Goal: Information Seeking & Learning: Find contact information

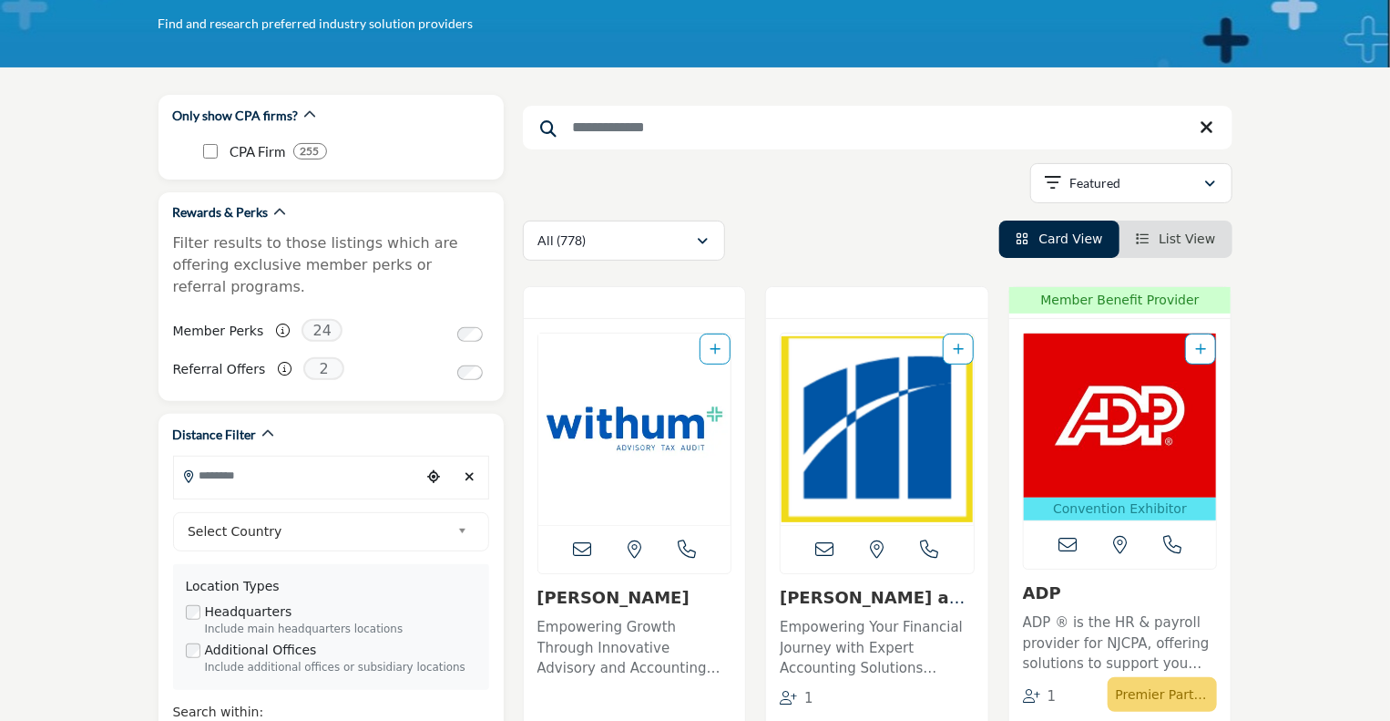
scroll to position [273, 0]
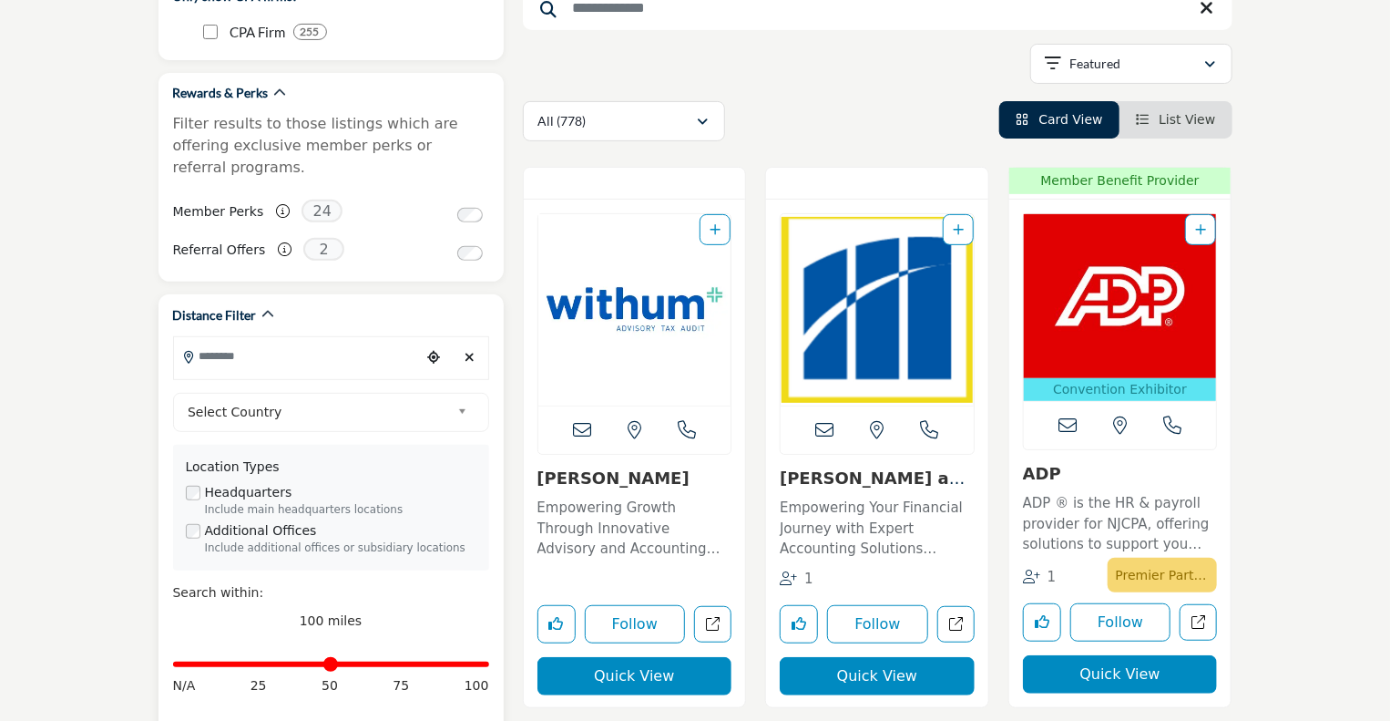
click at [317, 338] on input "Search Location" at bounding box center [297, 356] width 246 height 36
type input "*****"
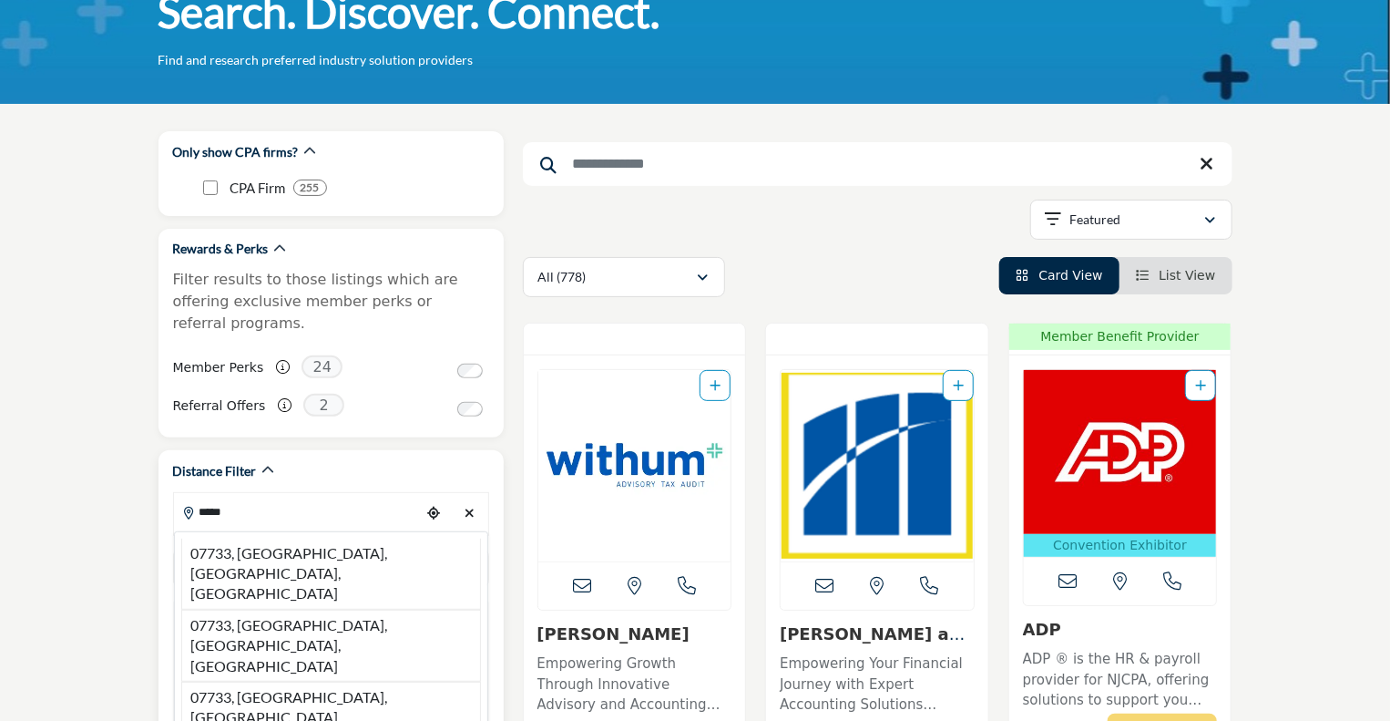
scroll to position [182, 0]
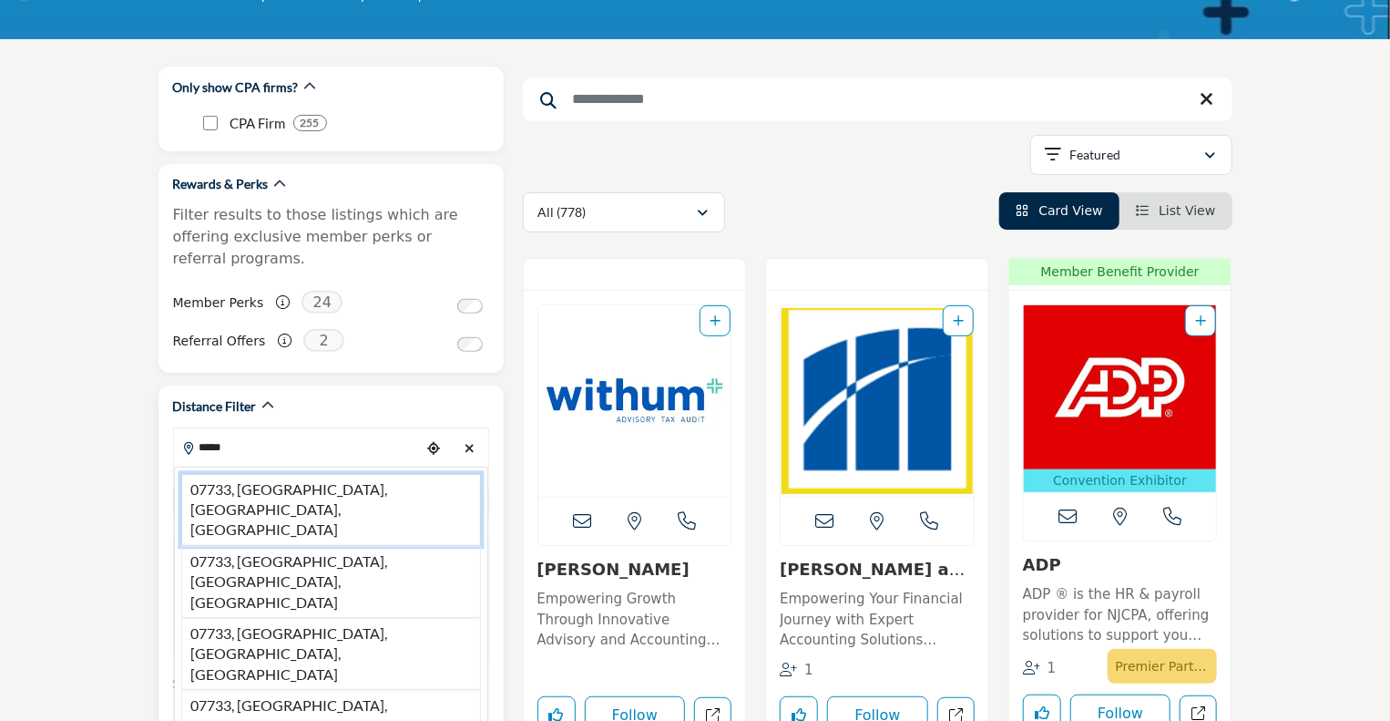
click at [212, 474] on li "07733, [GEOGRAPHIC_DATA], [GEOGRAPHIC_DATA], [GEOGRAPHIC_DATA]" at bounding box center [331, 510] width 300 height 72
type input "**********"
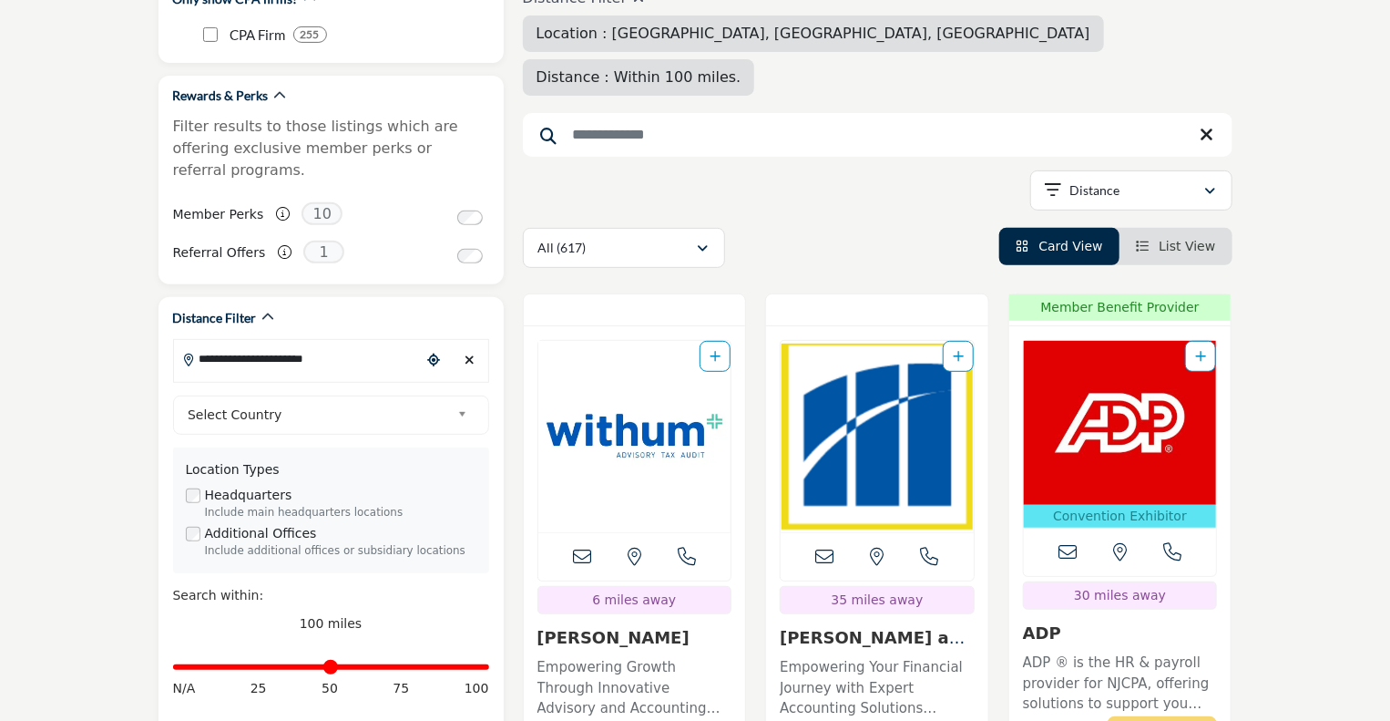
scroll to position [364, 0]
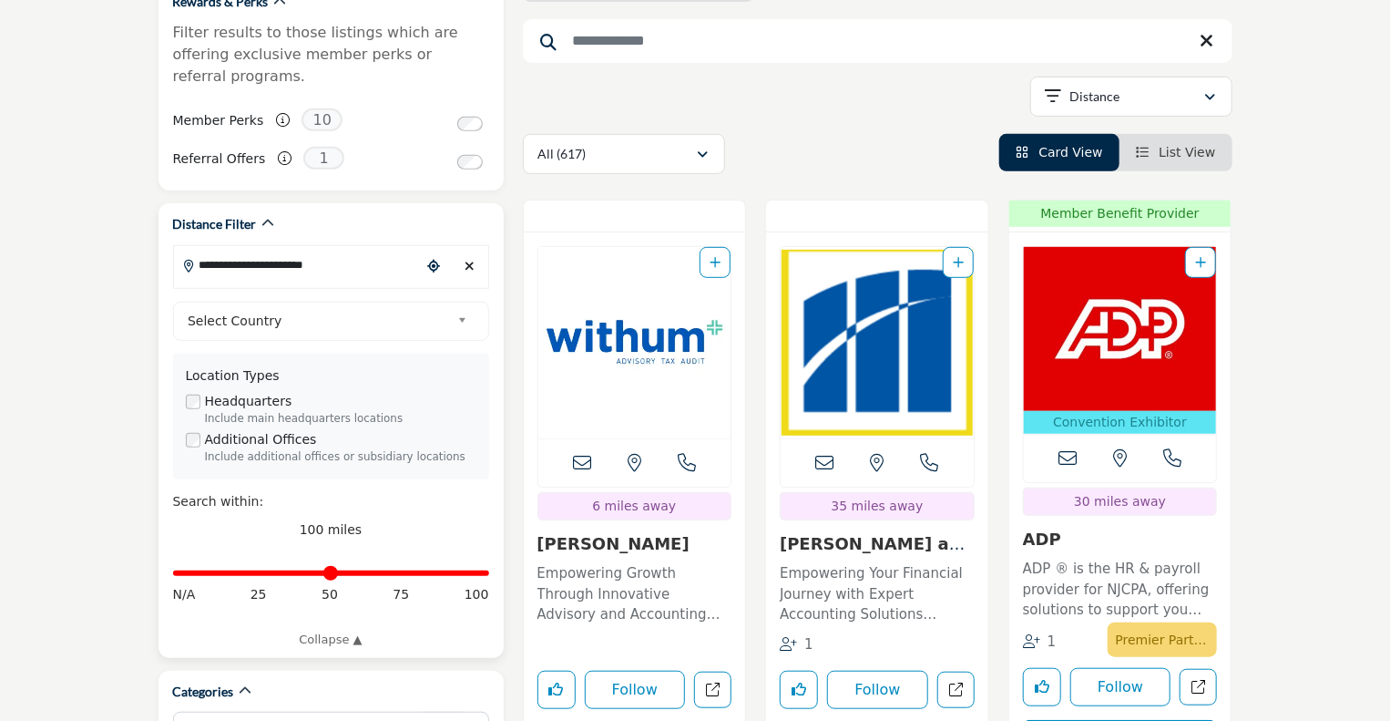
click at [281, 319] on div "**********" at bounding box center [331, 469] width 316 height 360
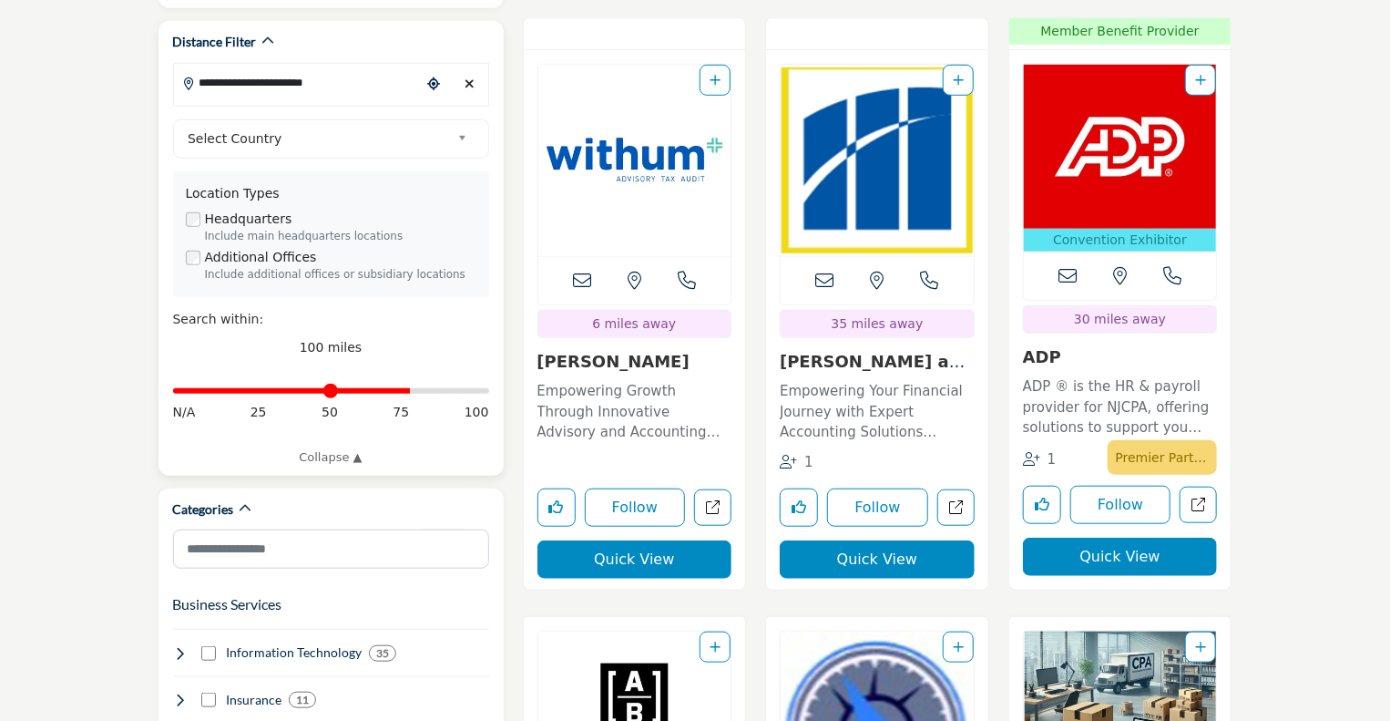
drag, startPoint x: 481, startPoint y: 374, endPoint x: 407, endPoint y: 385, distance: 74.7
click at [407, 389] on input "Distance in miles" at bounding box center [331, 391] width 316 height 4
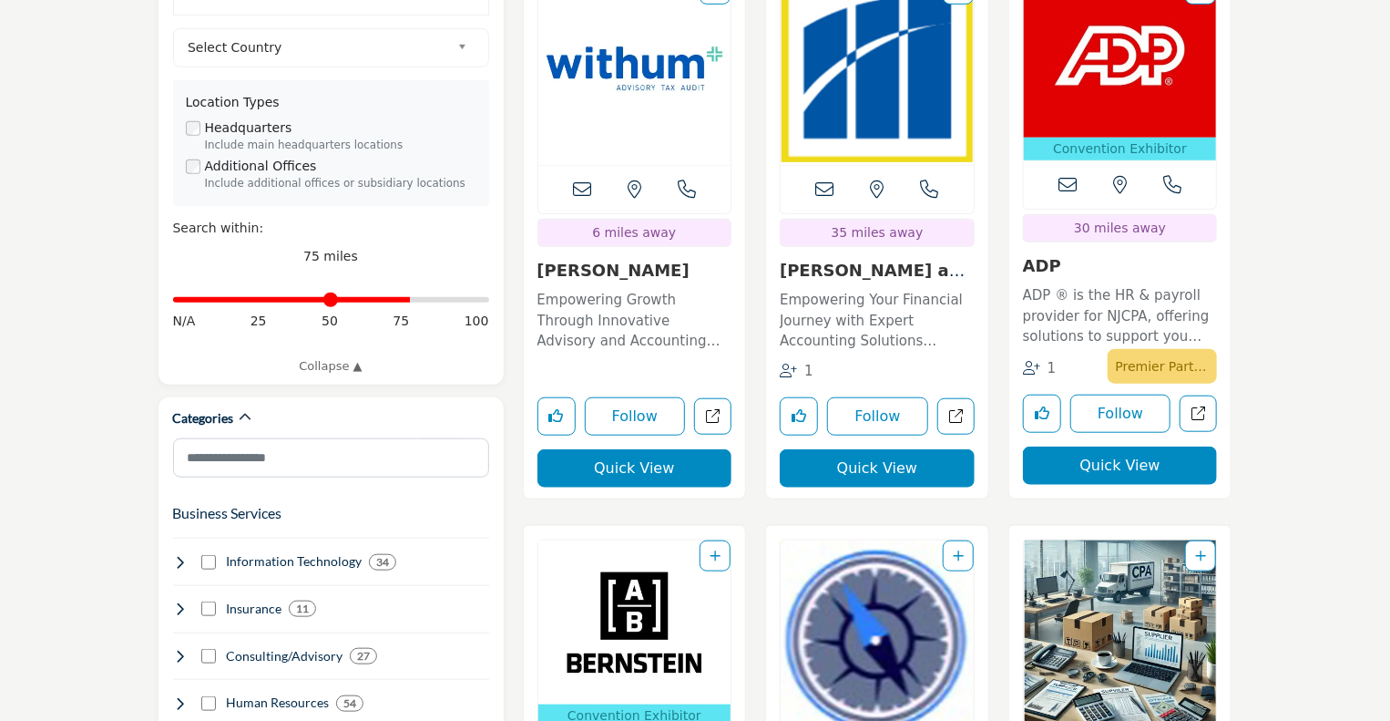
scroll to position [820, 0]
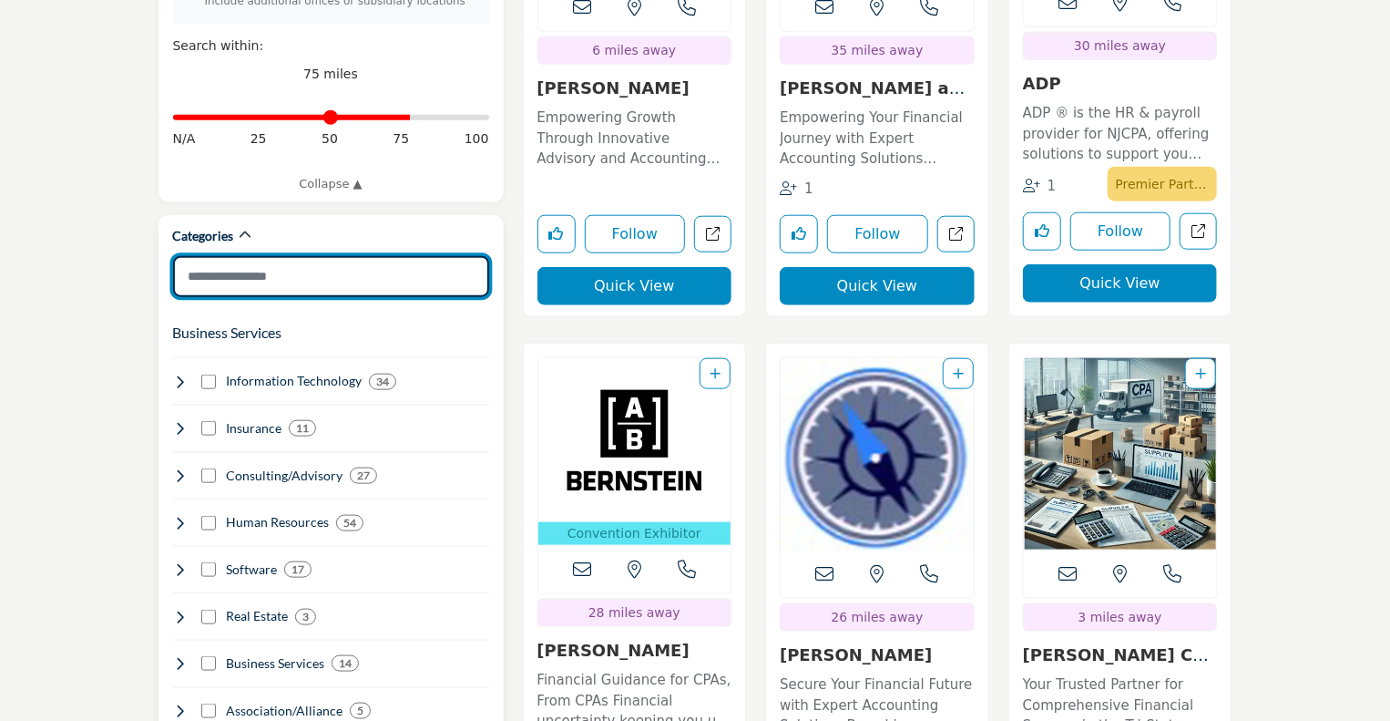
click at [317, 256] on input "Search Category" at bounding box center [331, 276] width 316 height 41
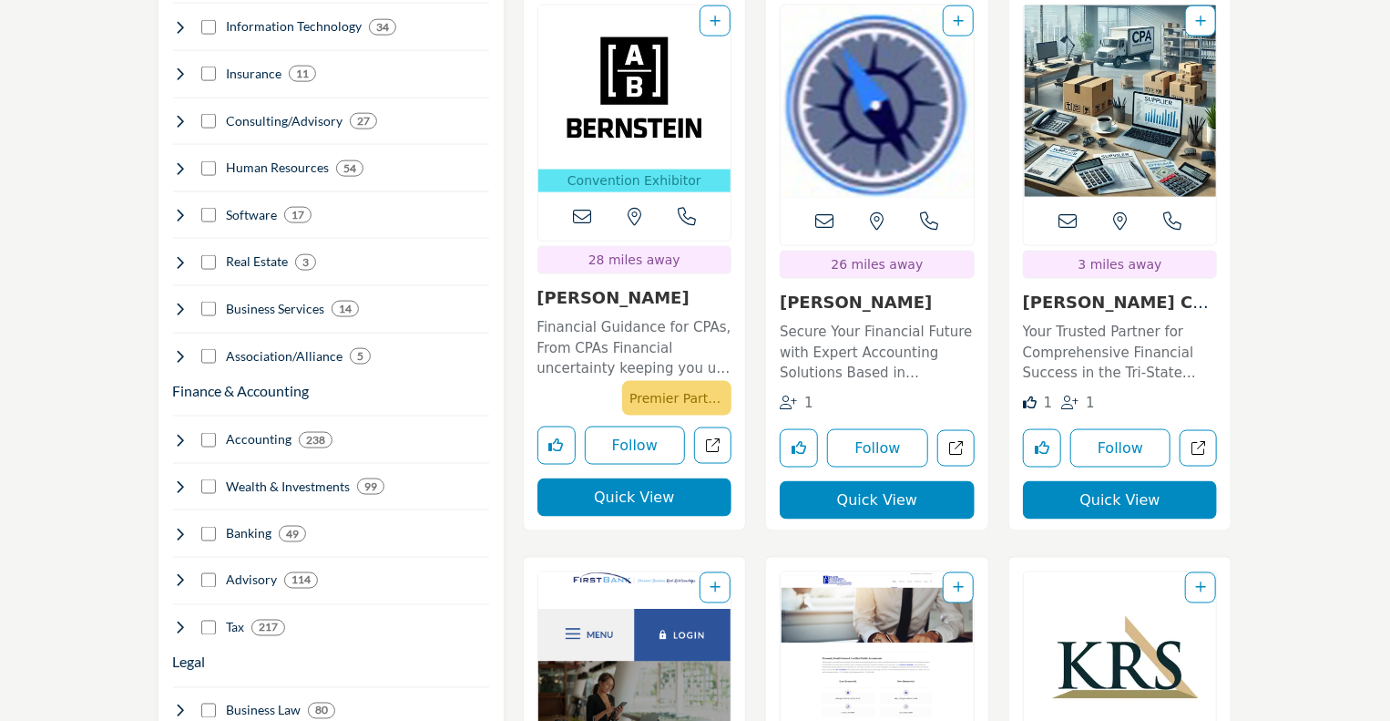
scroll to position [1366, 0]
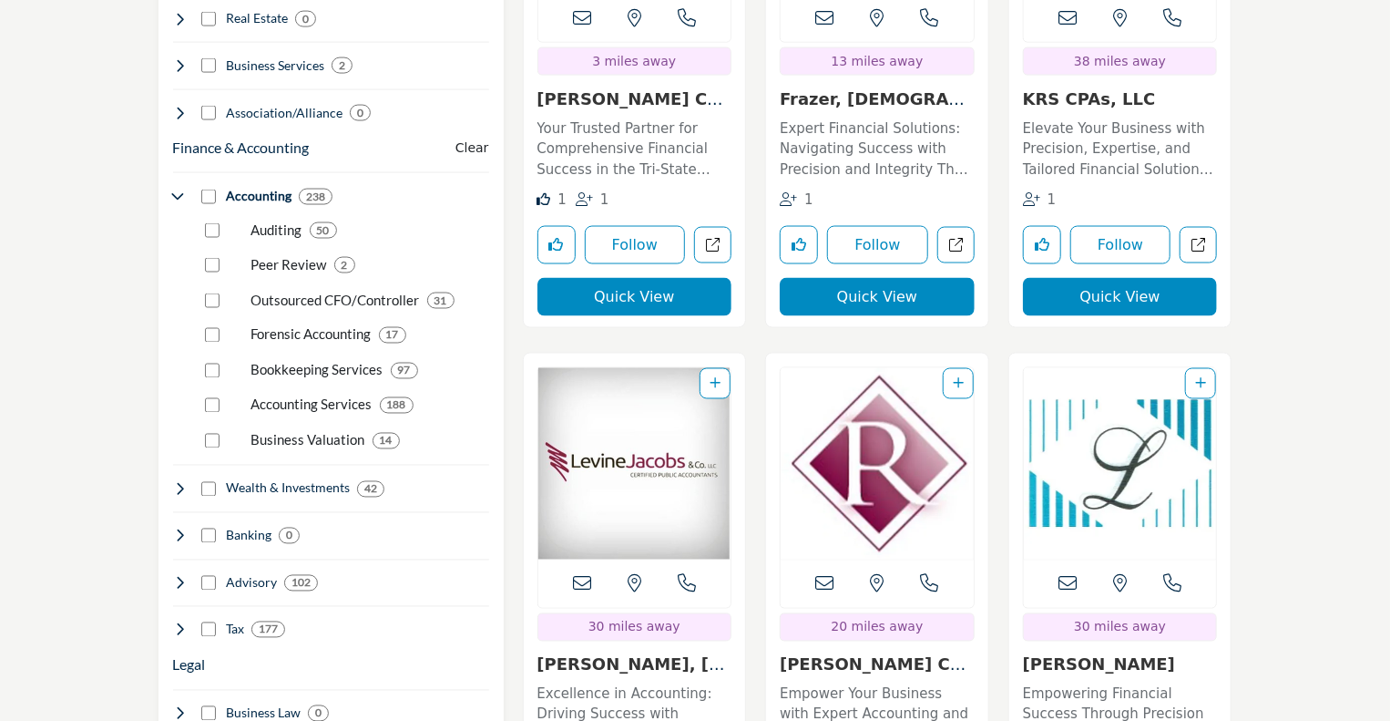
scroll to position [1549, 0]
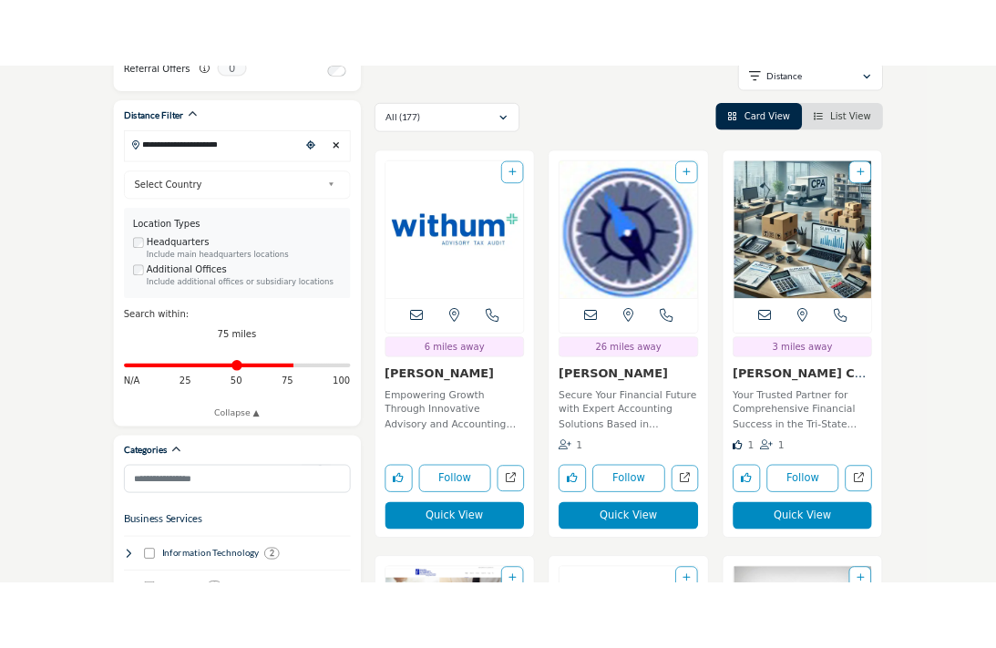
scroll to position [547, 0]
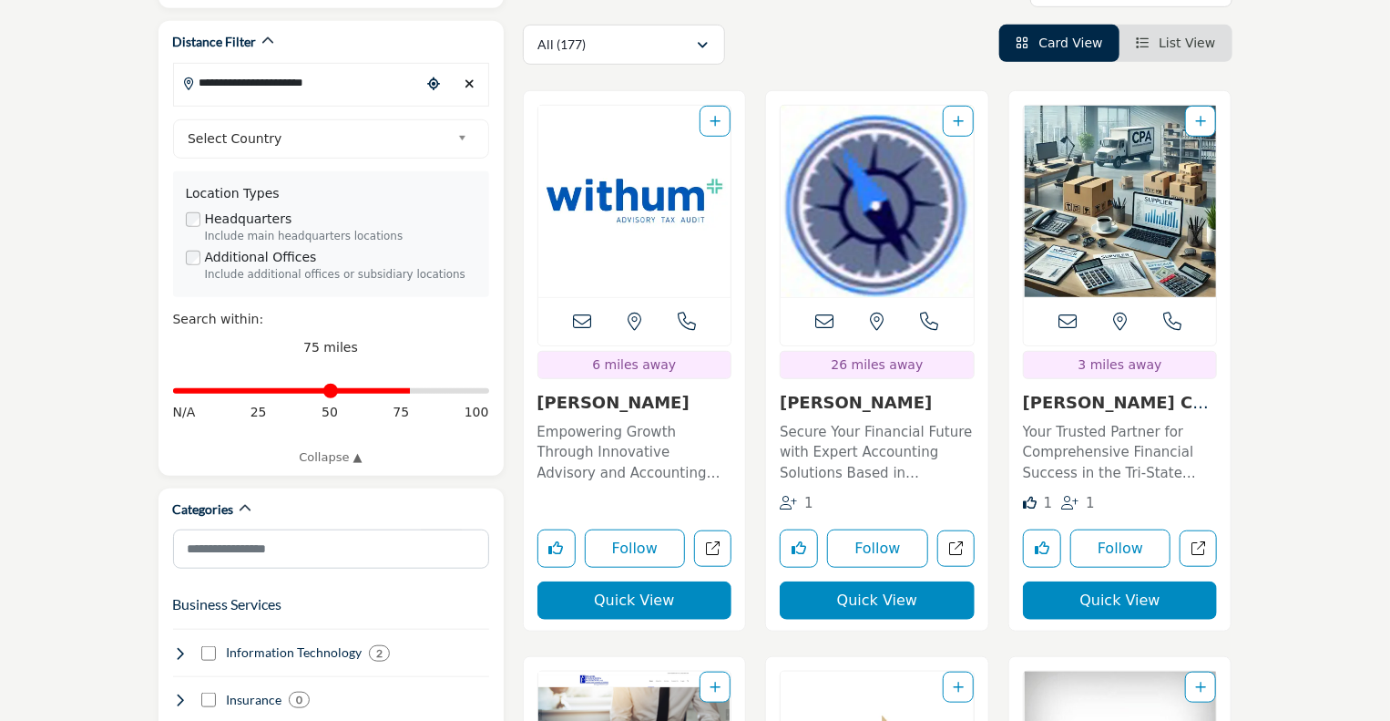
click at [881, 393] on link "Joseph J. Gormley, C..." at bounding box center [856, 402] width 152 height 19
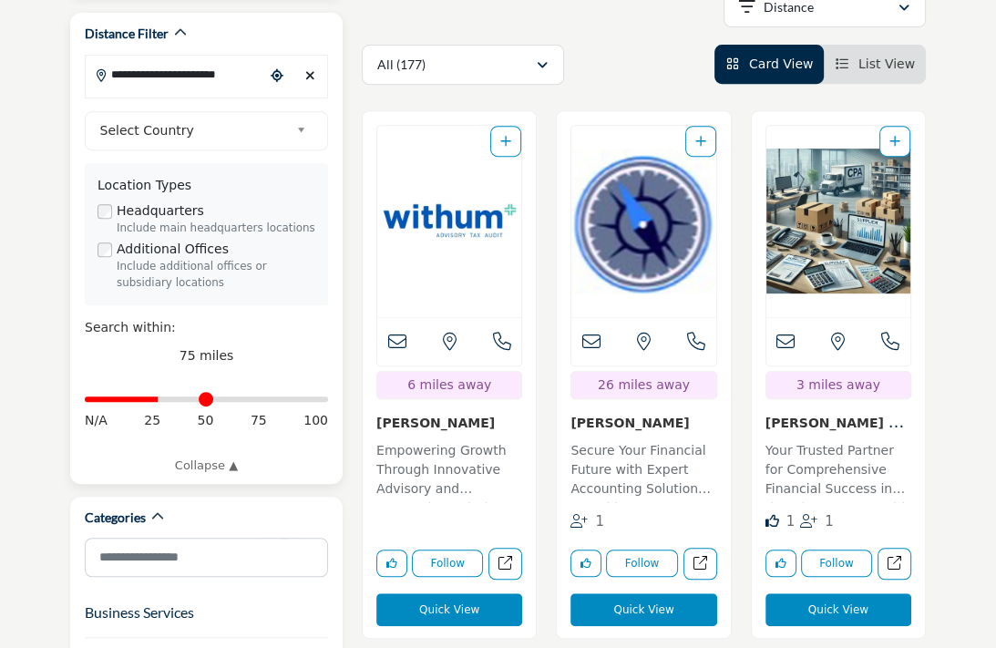
drag, startPoint x: 260, startPoint y: 403, endPoint x: 159, endPoint y: 419, distance: 101.5
click at [159, 401] on input "Distance in miles" at bounding box center [206, 399] width 243 height 4
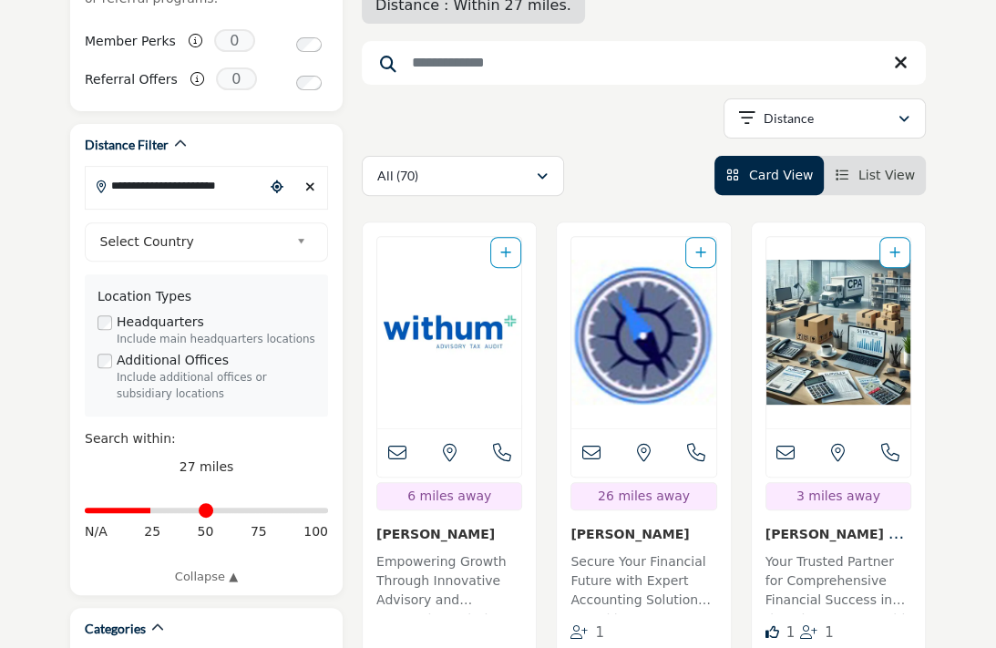
scroll to position [467, 0]
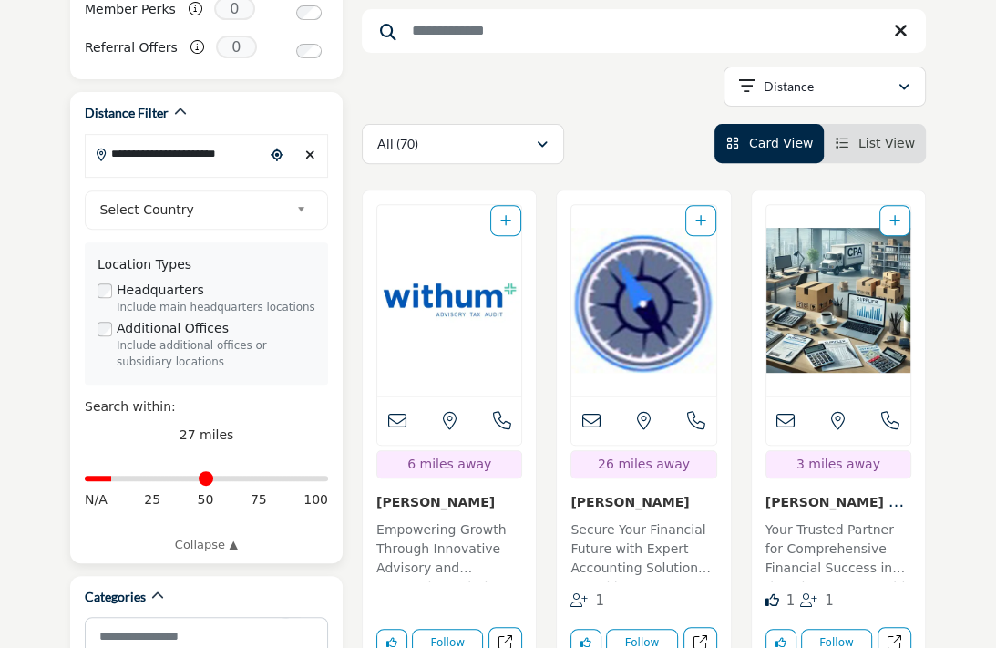
drag, startPoint x: 152, startPoint y: 485, endPoint x: 118, endPoint y: 485, distance: 34.6
type input "**"
click at [118, 480] on input "Distance in miles" at bounding box center [206, 478] width 243 height 4
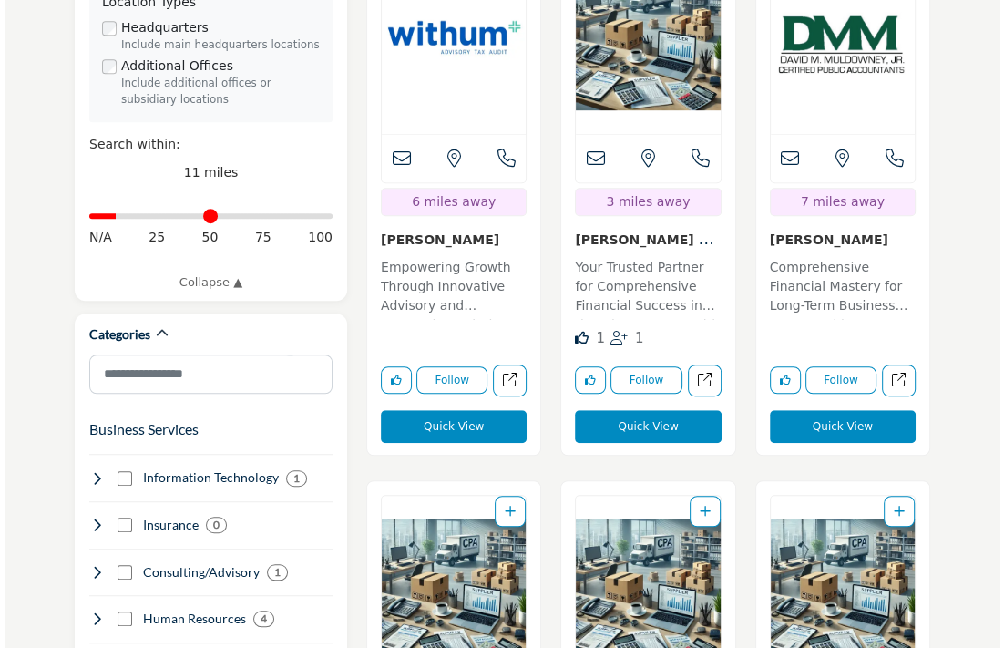
scroll to position [638, 0]
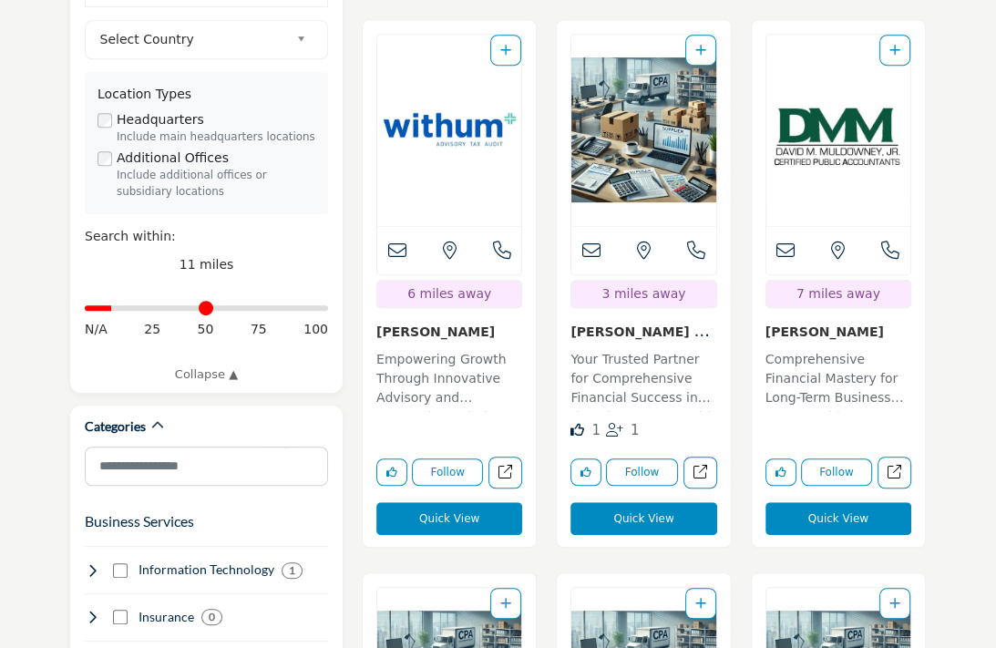
click at [834, 502] on button "Quick View" at bounding box center [838, 518] width 146 height 33
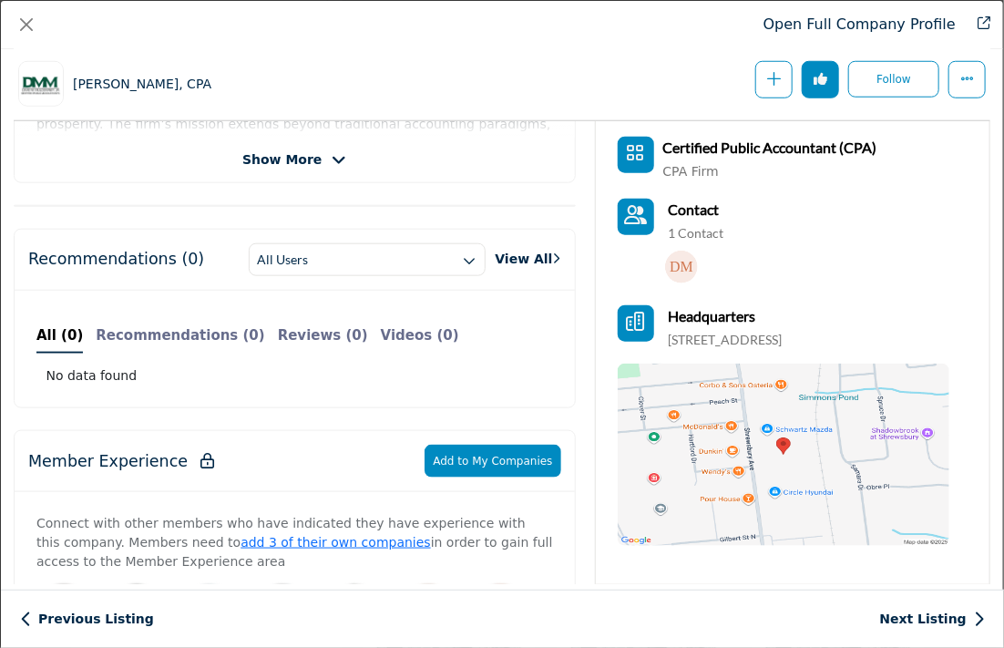
scroll to position [0, 0]
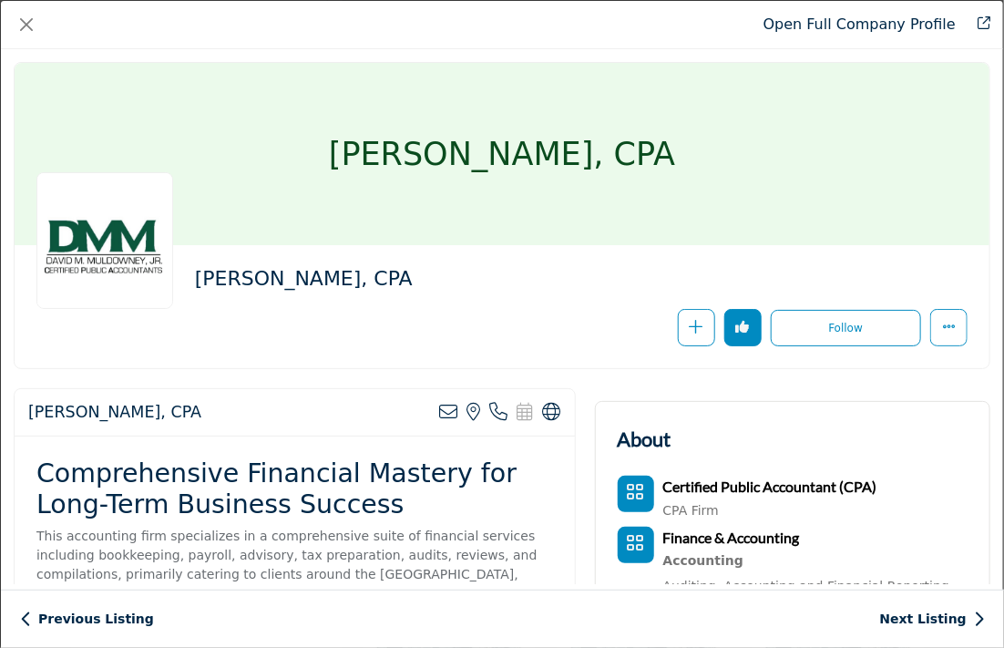
drag, startPoint x: 257, startPoint y: 413, endPoint x: 30, endPoint y: 420, distance: 227.0
click at [30, 420] on div "David M. Muldowney Jr., CPA View email address of this listing View the locatio…" at bounding box center [295, 412] width 560 height 47
copy h2 "David M. Muldowney Jr., CPA"
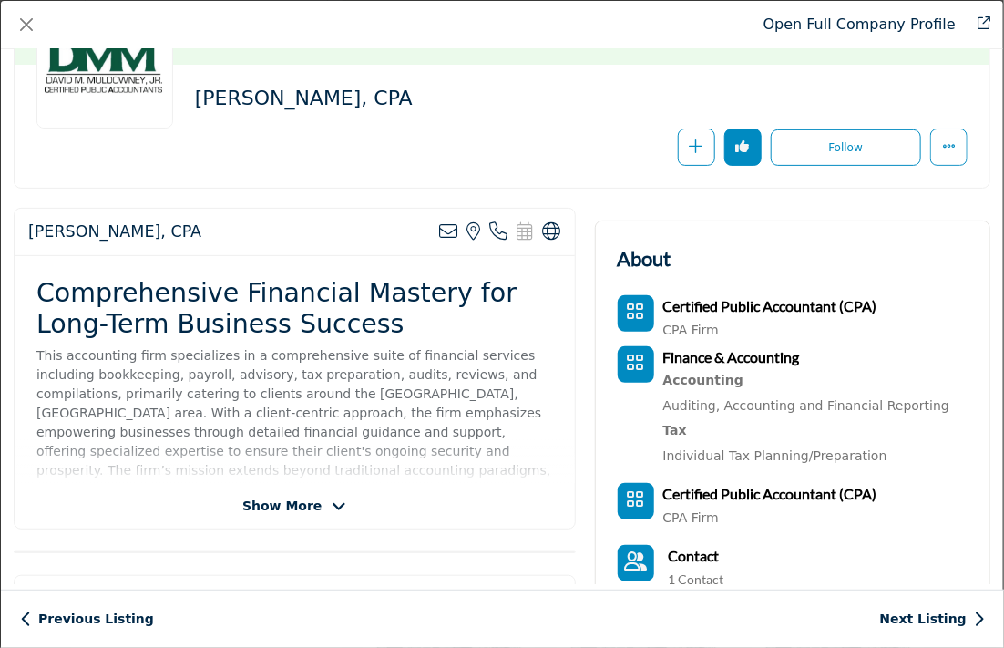
scroll to position [182, 0]
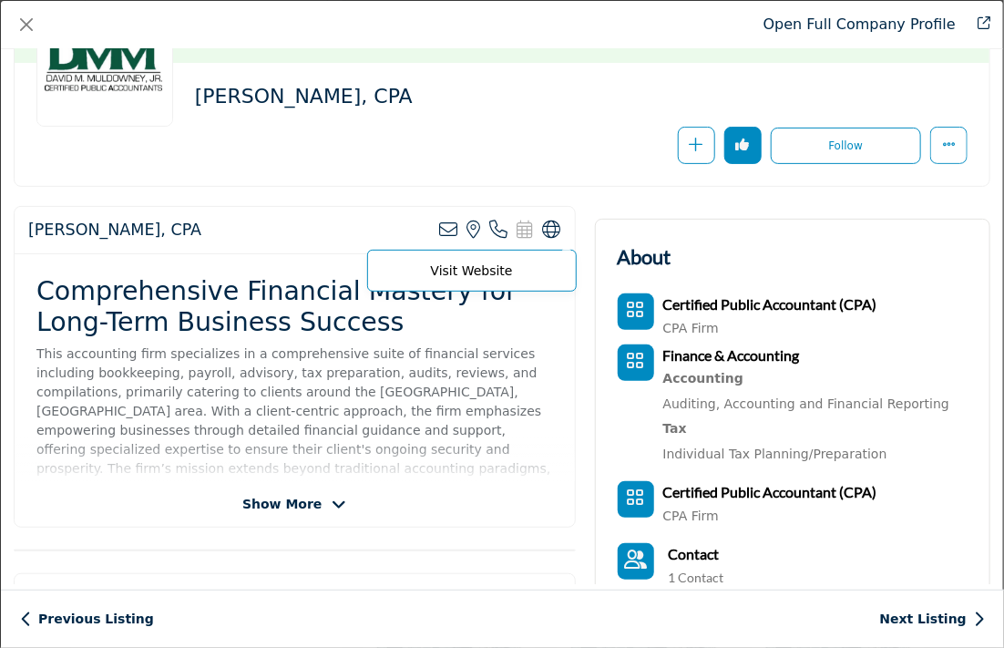
click at [547, 232] on icon "Company Data Modal" at bounding box center [552, 229] width 18 height 18
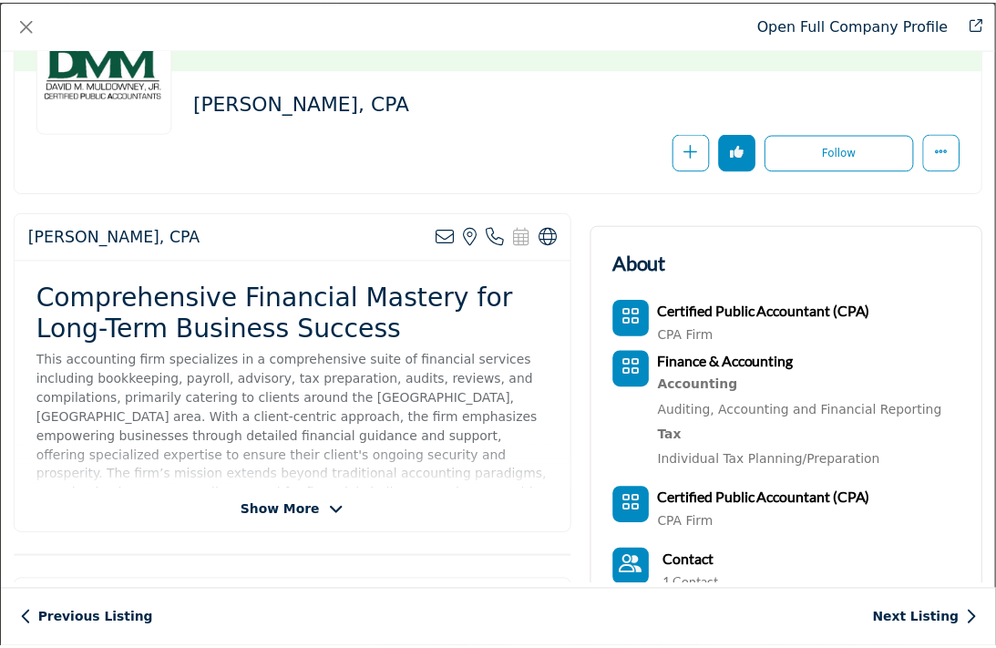
scroll to position [0, 0]
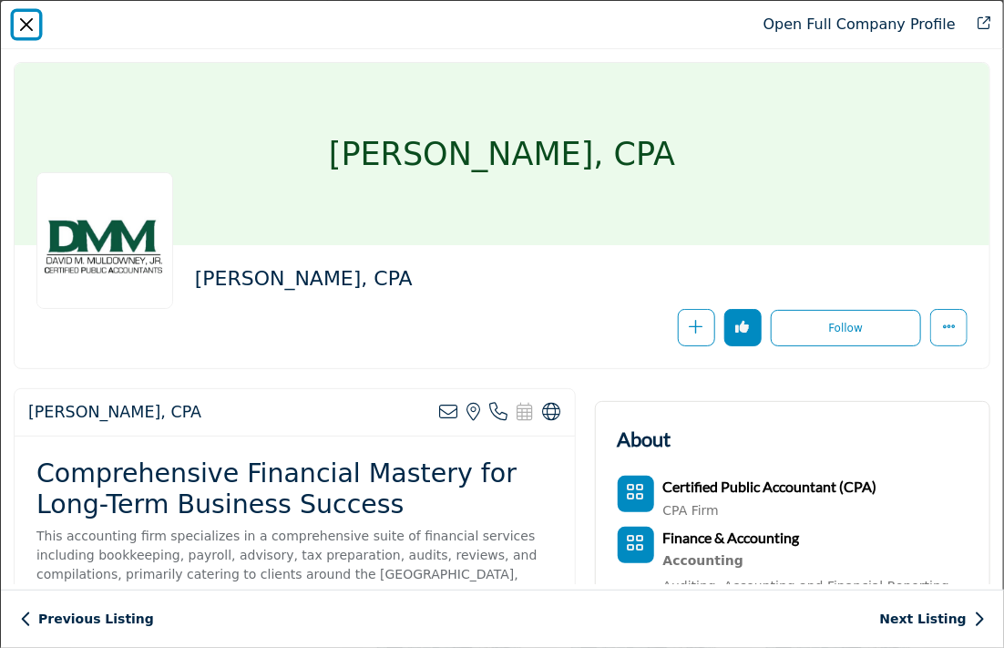
click at [30, 31] on button "Close" at bounding box center [27, 25] width 26 height 26
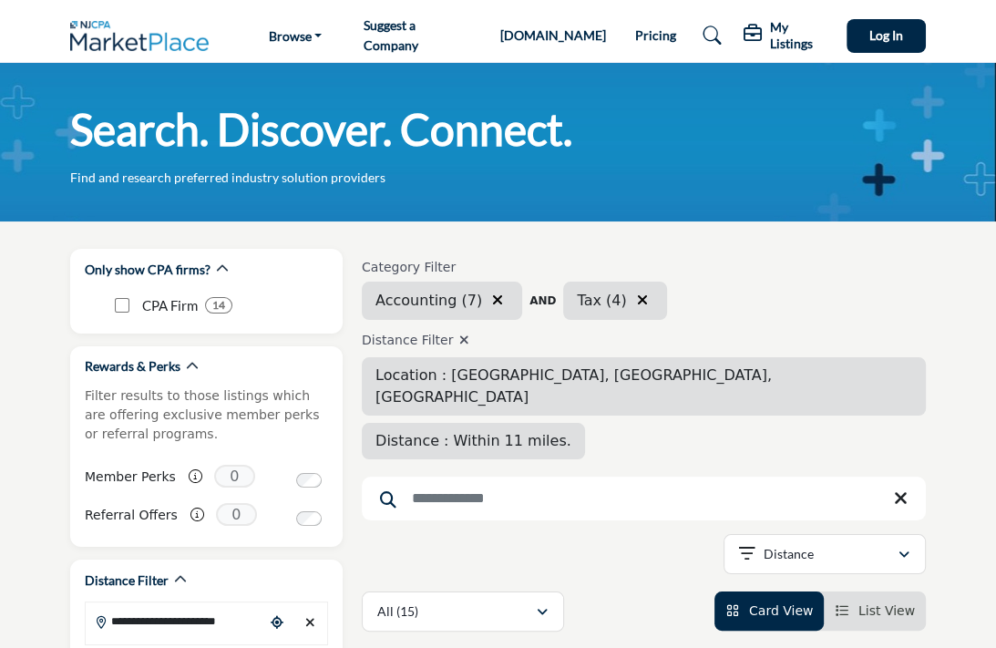
click at [131, 42] on img at bounding box center [144, 36] width 148 height 30
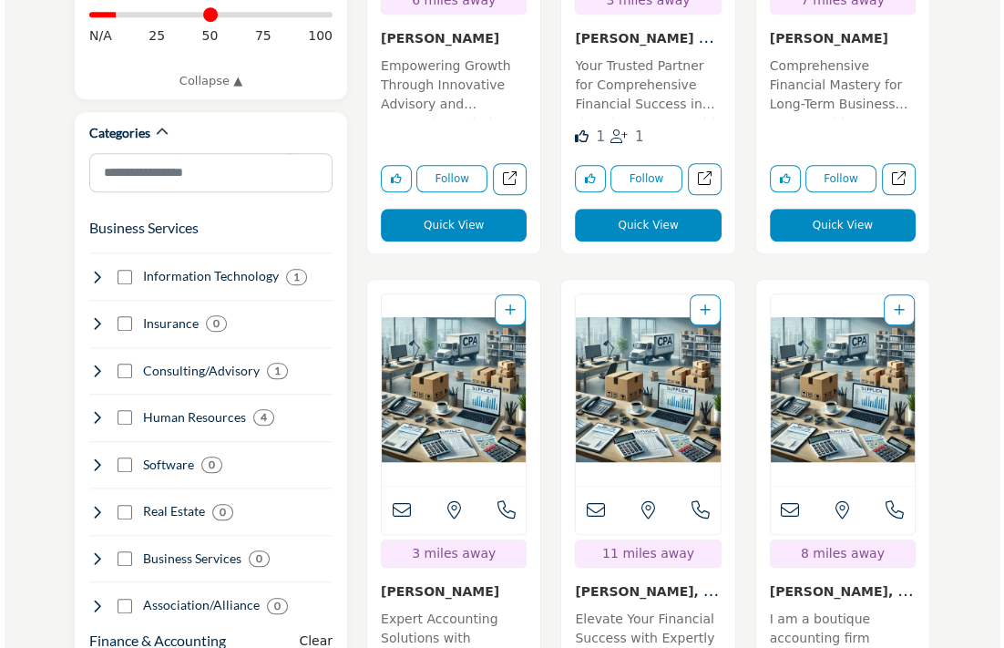
scroll to position [1093, 0]
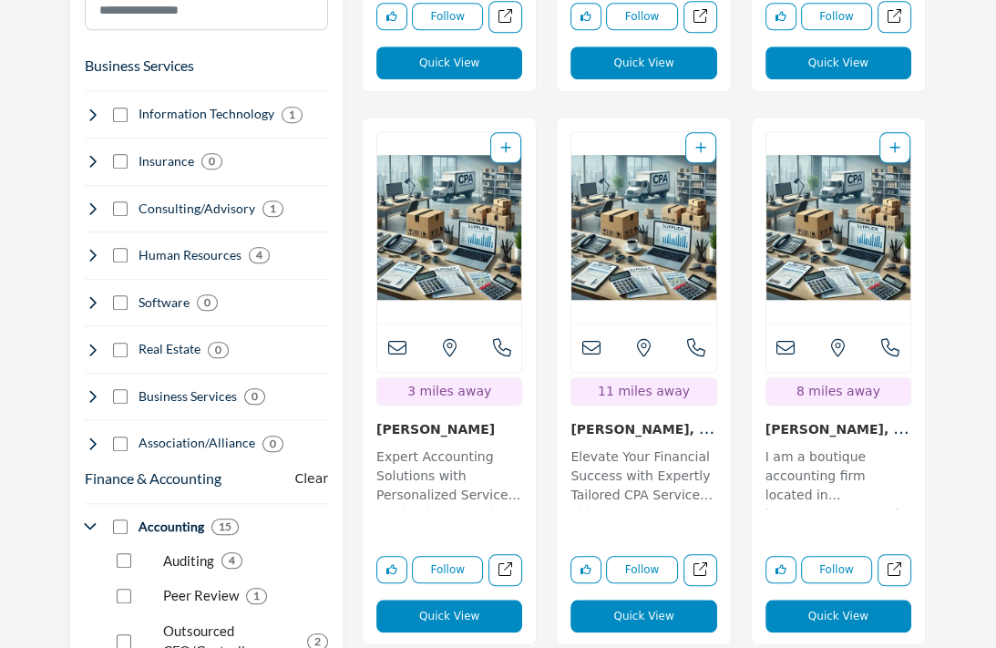
click at [445, 599] on button "Quick View" at bounding box center [449, 615] width 146 height 33
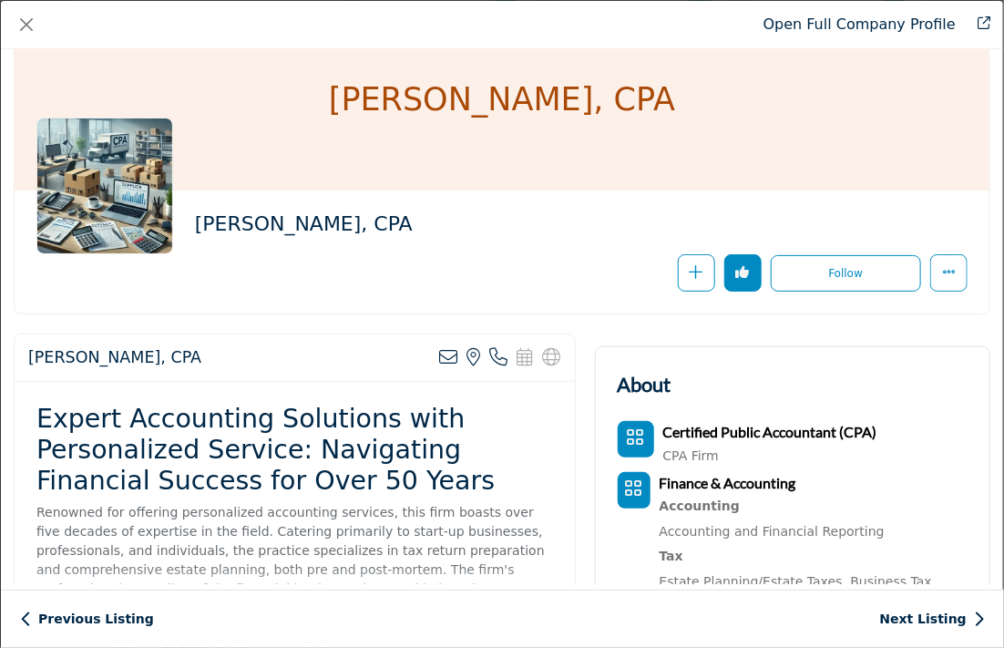
scroll to position [0, 0]
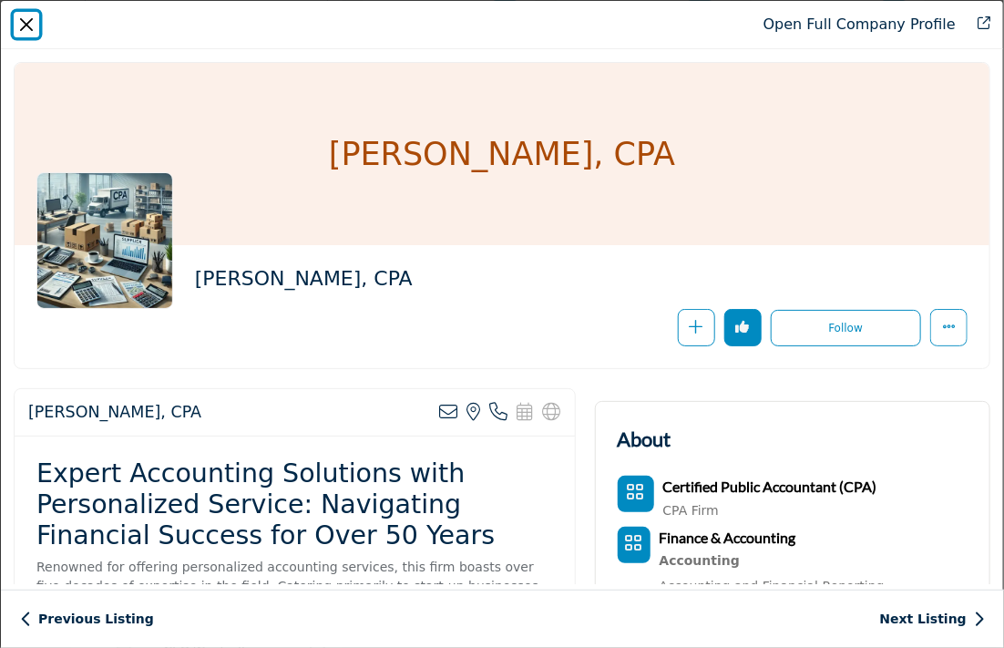
click at [36, 26] on button "Close" at bounding box center [27, 25] width 26 height 26
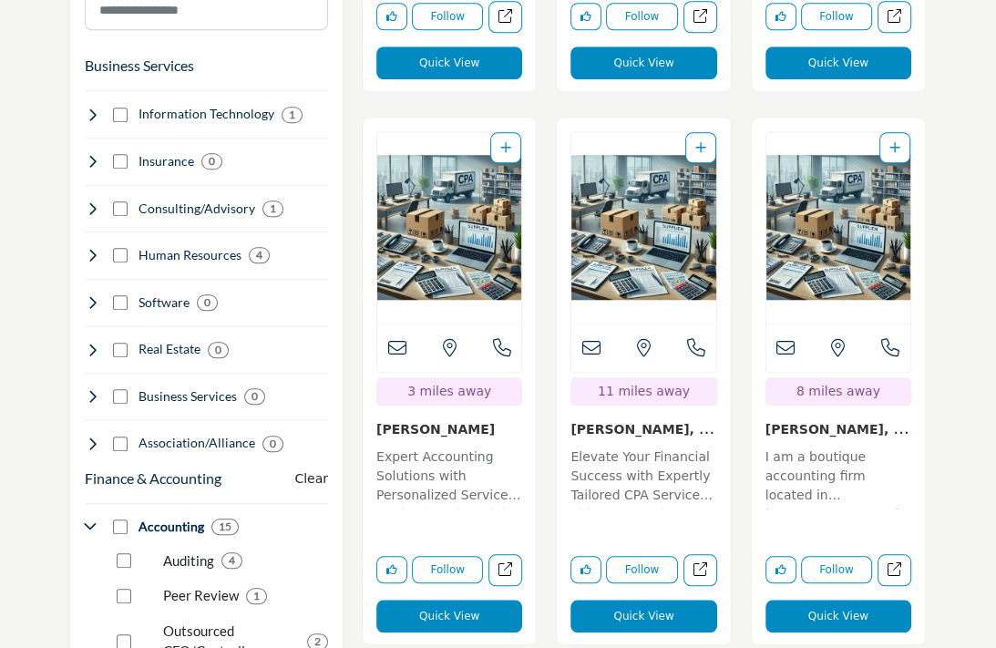
click at [623, 599] on button "Quick View" at bounding box center [643, 615] width 146 height 33
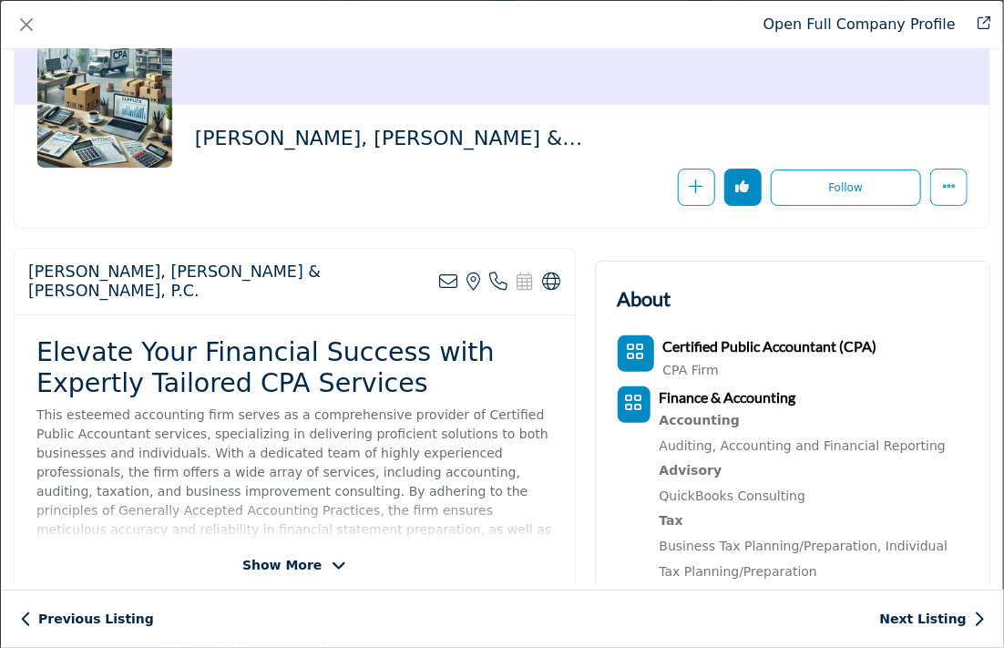
scroll to position [182, 0]
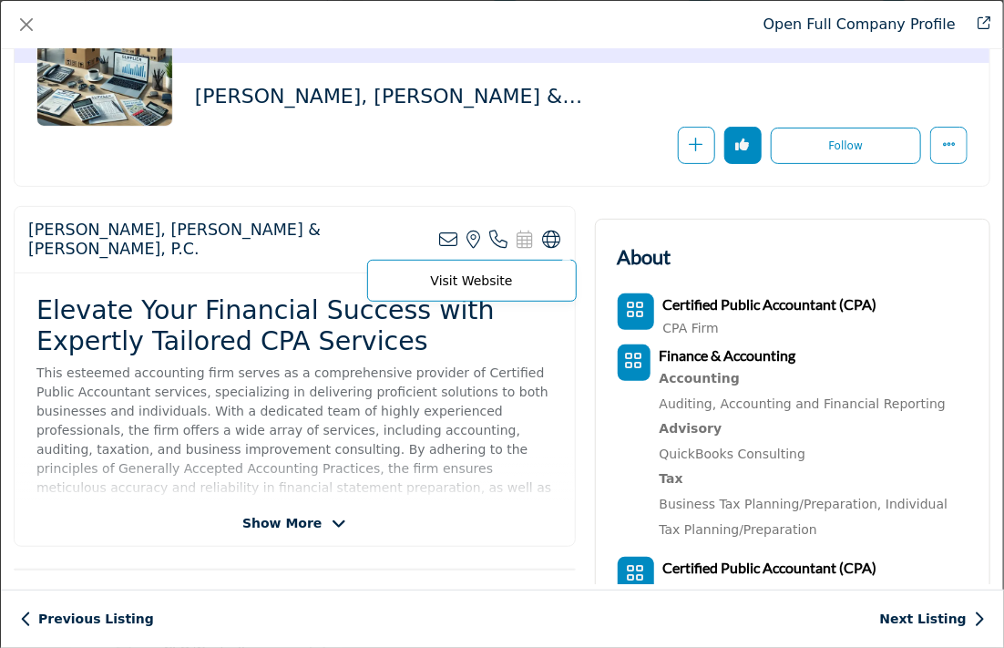
click at [550, 230] on icon "Company Data Modal" at bounding box center [552, 239] width 18 height 18
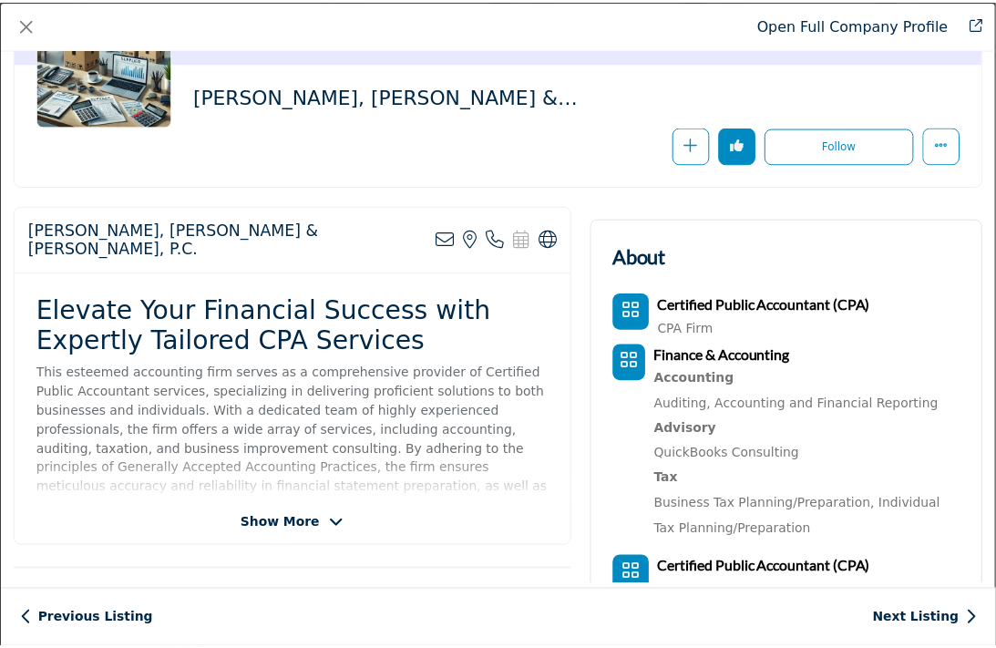
scroll to position [528, 0]
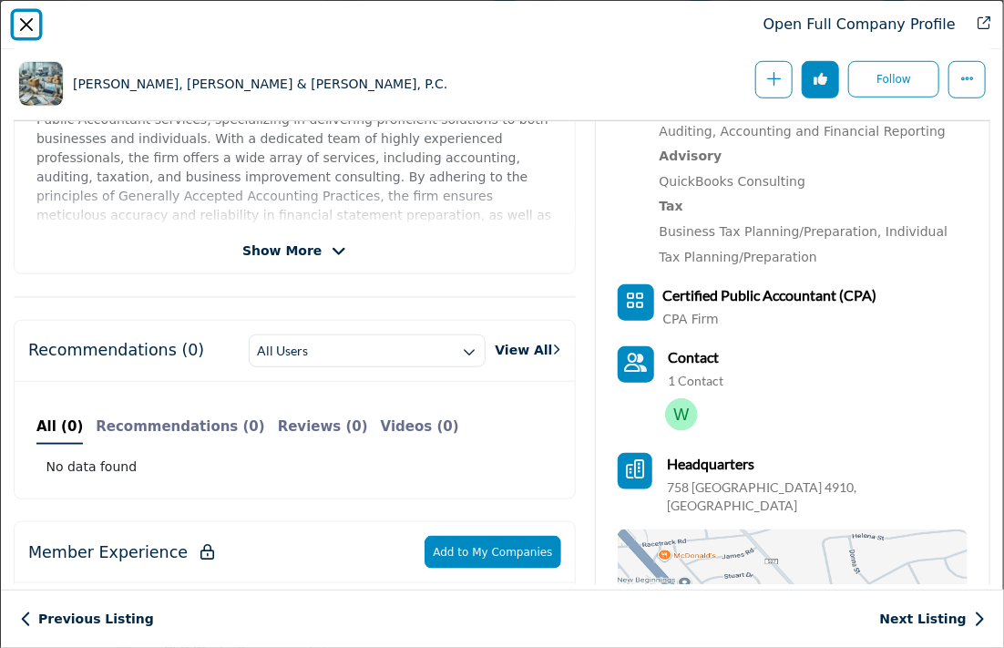
drag, startPoint x: 33, startPoint y: 23, endPoint x: 58, endPoint y: 7, distance: 29.8
click at [35, 22] on button "Close" at bounding box center [27, 25] width 26 height 26
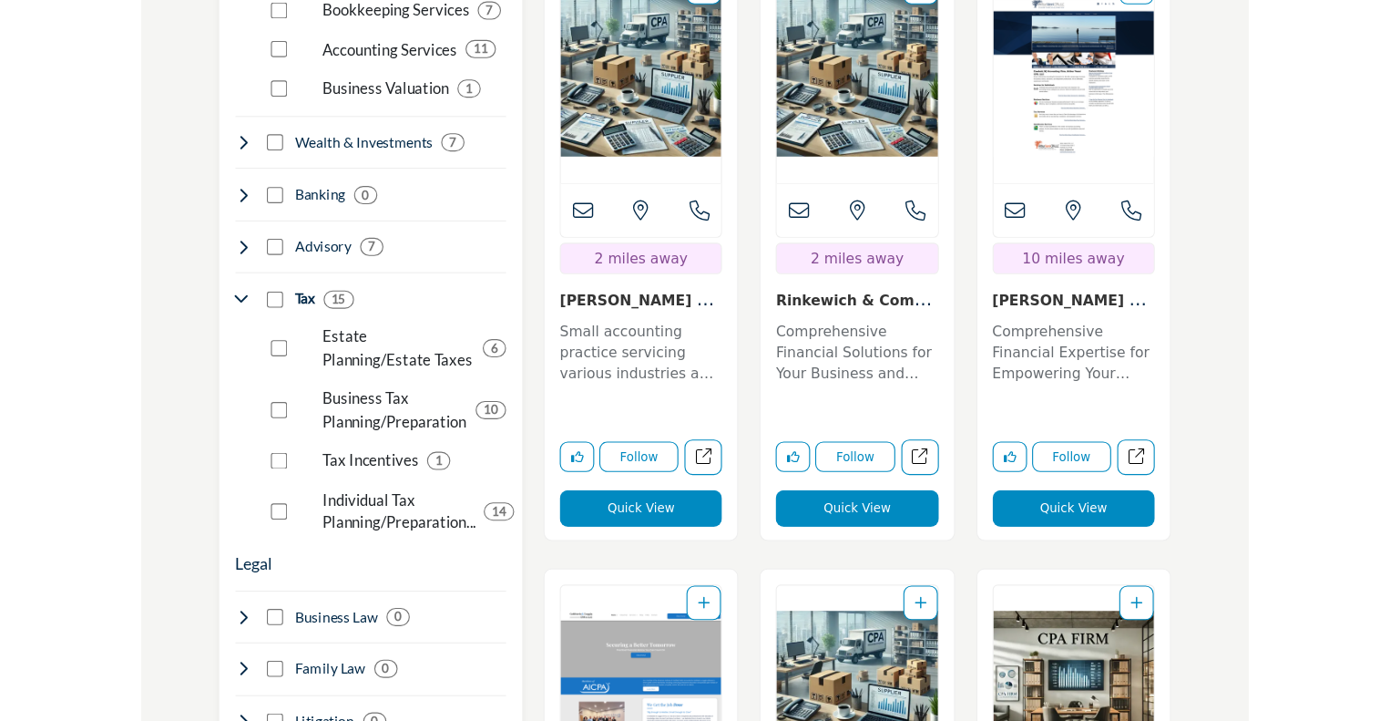
scroll to position [1549, 0]
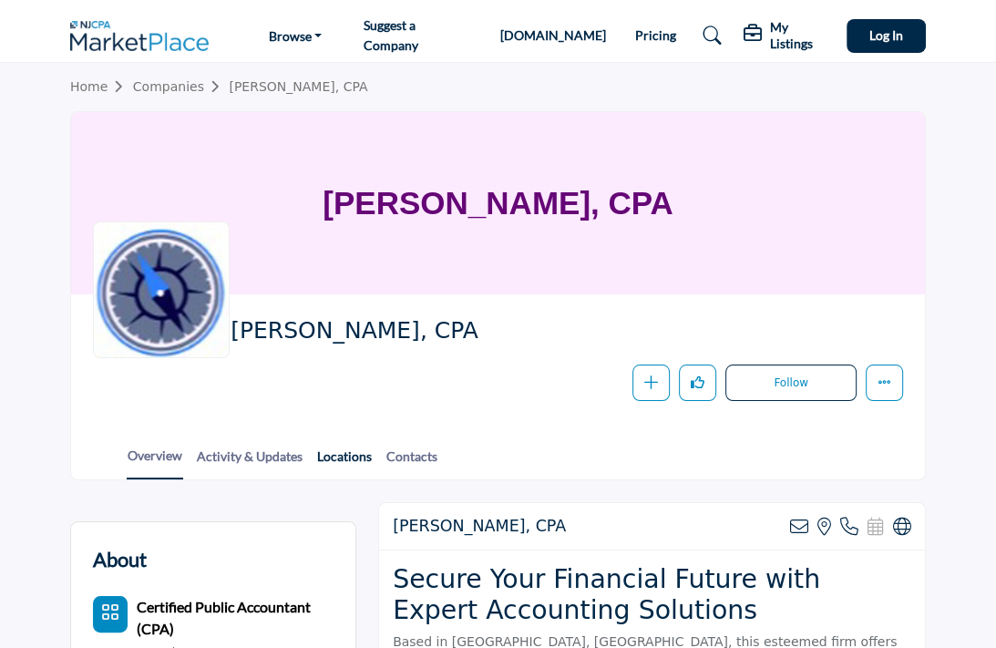
click at [348, 460] on link "Locations" at bounding box center [344, 462] width 56 height 32
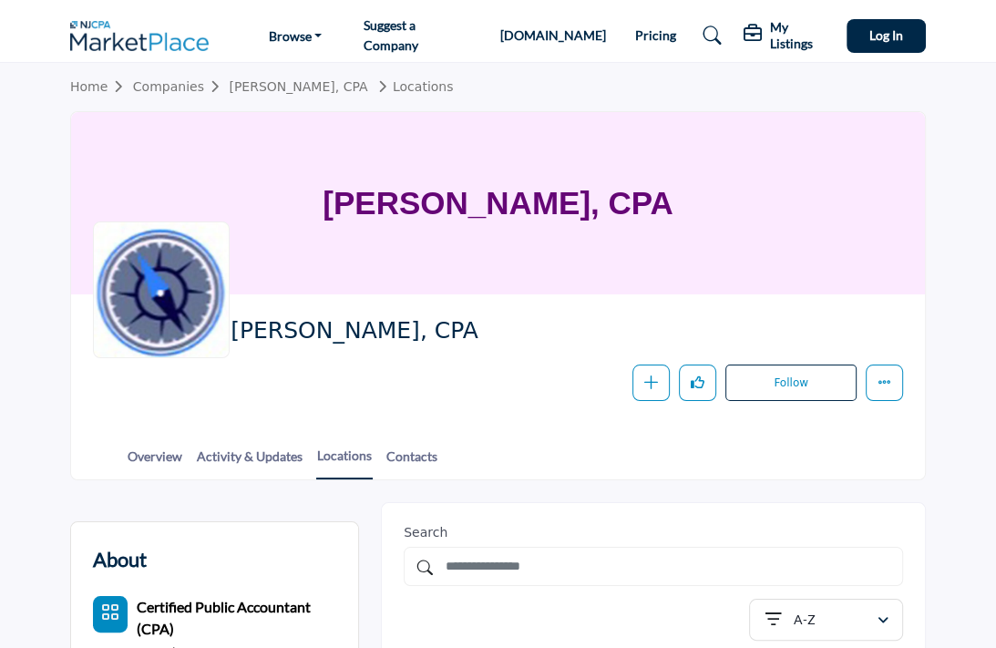
click at [533, 203] on h1 "[PERSON_NAME], CPA" at bounding box center [497, 203] width 350 height 182
copy div "[PERSON_NAME], CPA"
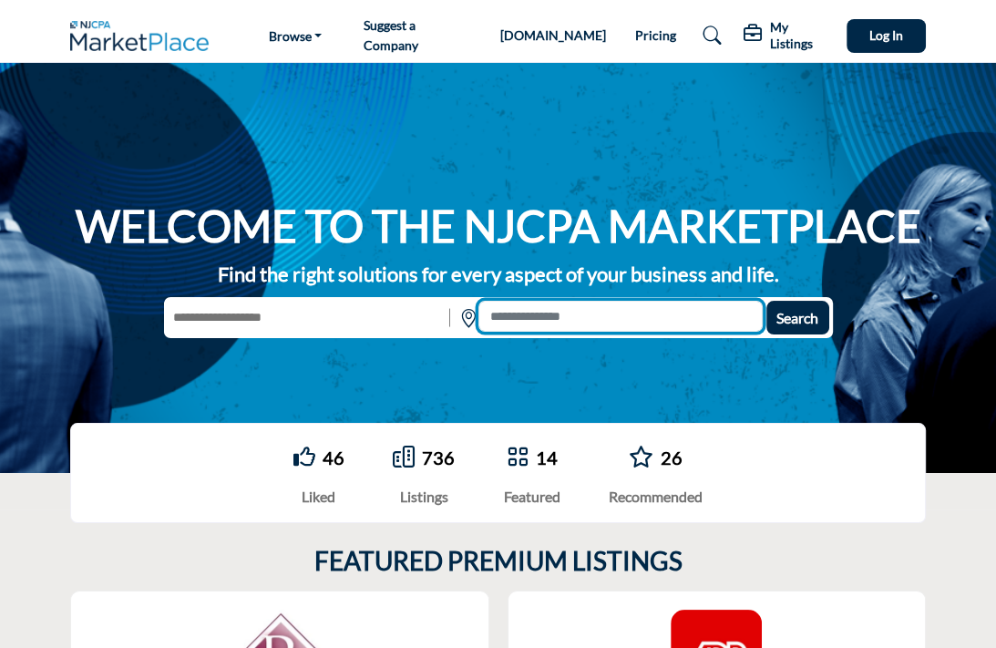
click at [562, 320] on input at bounding box center [620, 316] width 284 height 31
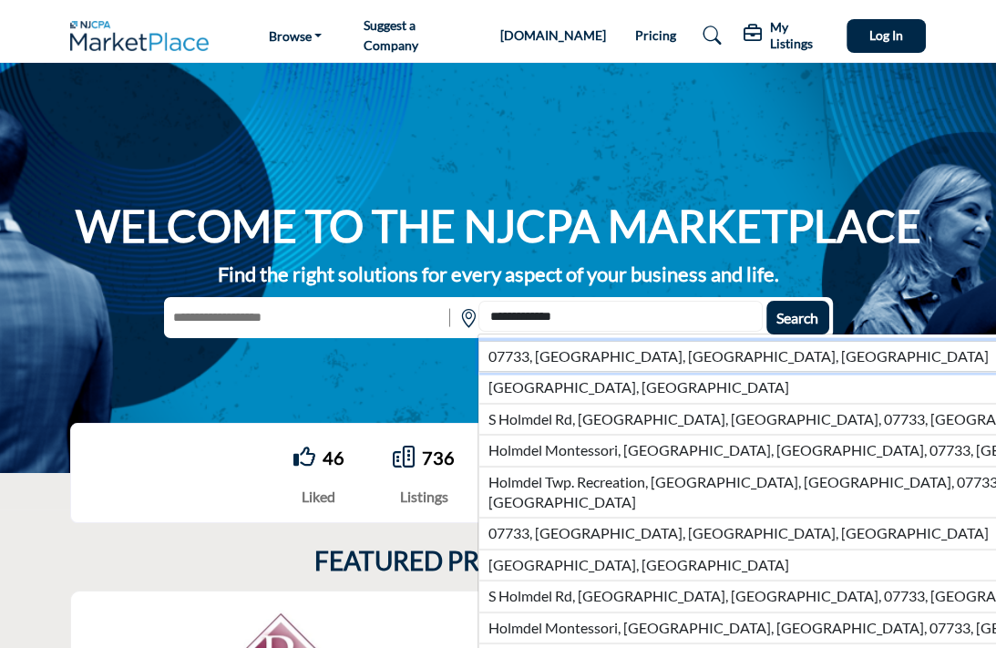
click at [595, 355] on li "07733, Holmdel, NJ, USA" at bounding box center [809, 356] width 663 height 31
type input "**********"
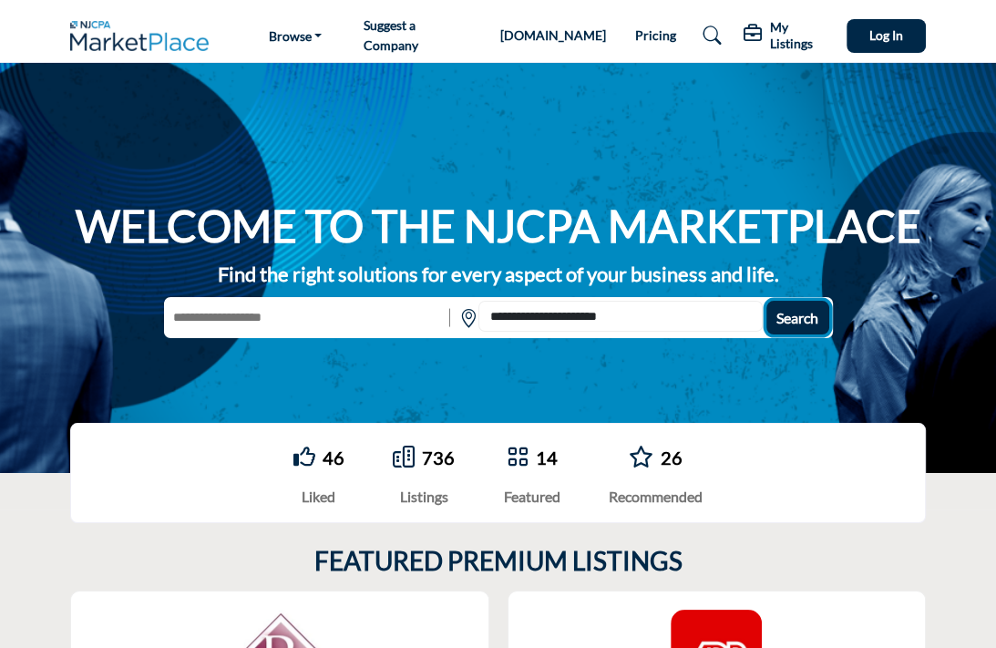
click at [792, 309] on span "Search" at bounding box center [797, 317] width 42 height 17
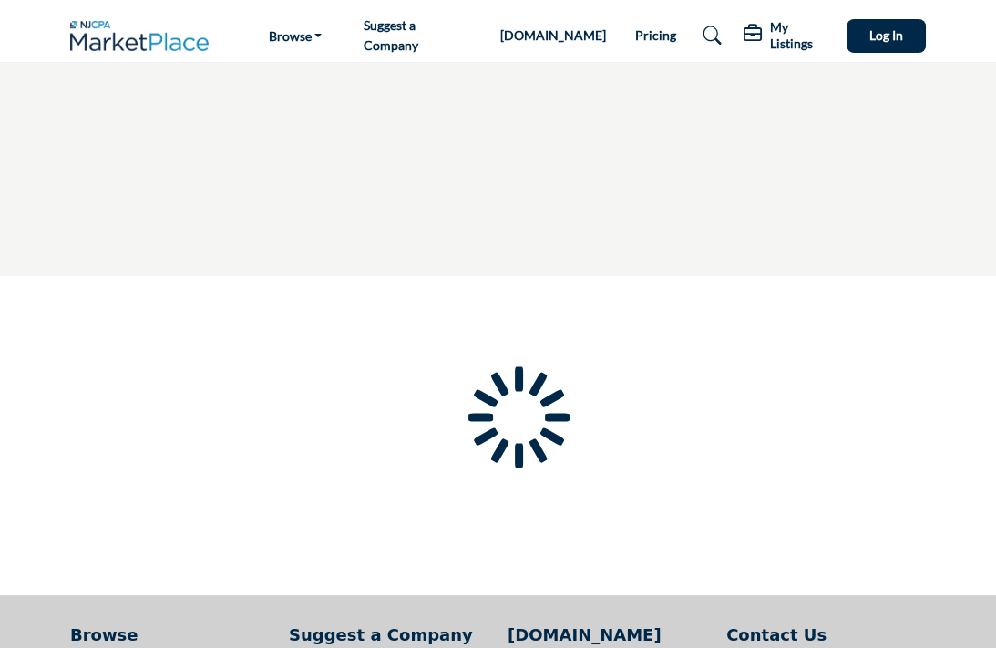
type input "**********"
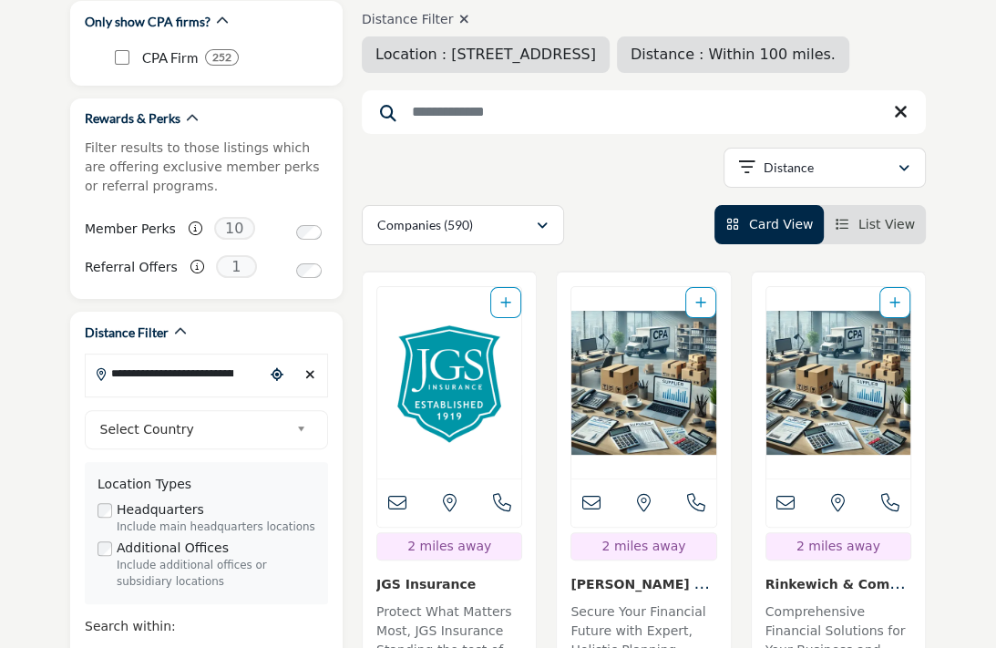
scroll to position [91, 0]
